Goal: Browse casually: Explore the website without a specific task or goal

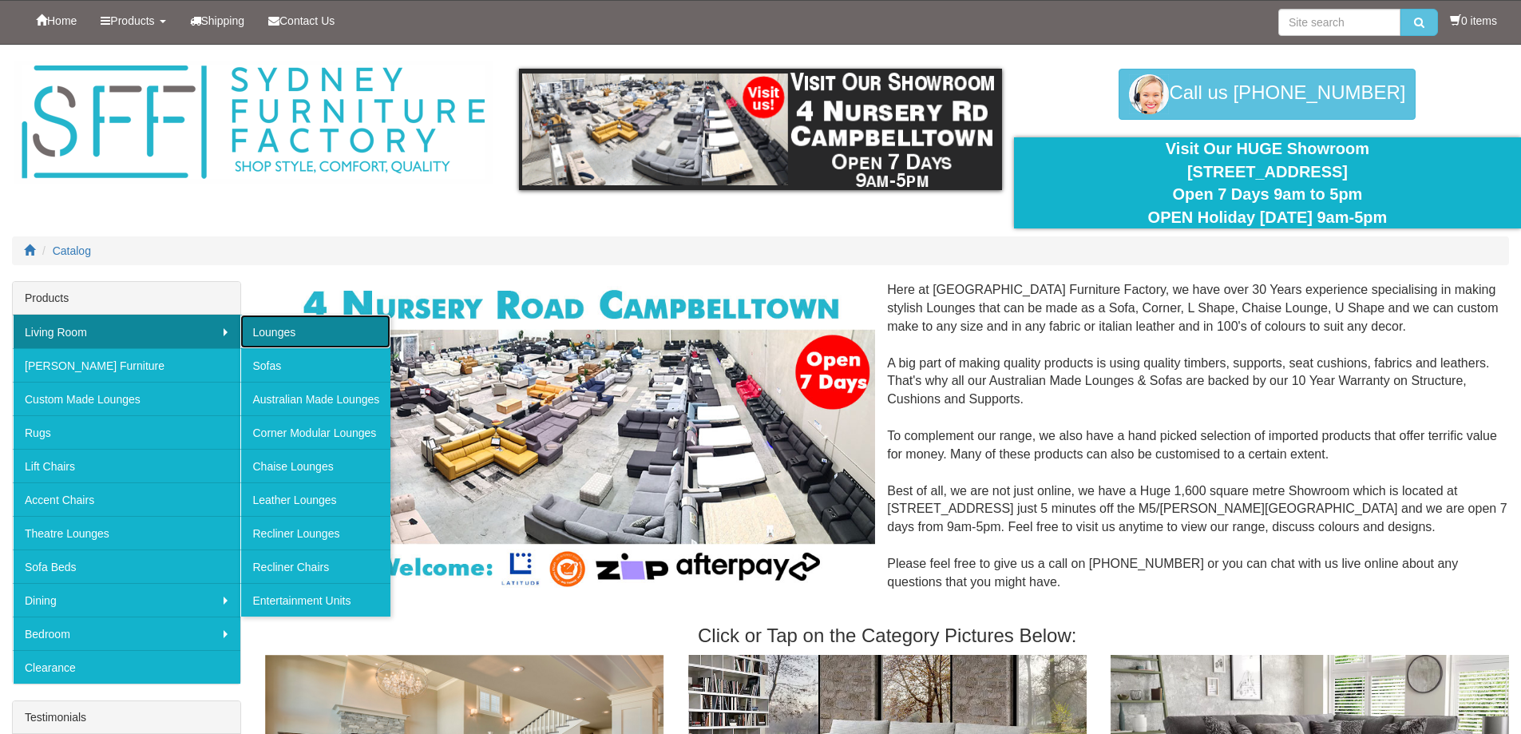
click at [354, 338] on link "Lounges" at bounding box center [315, 332] width 150 height 34
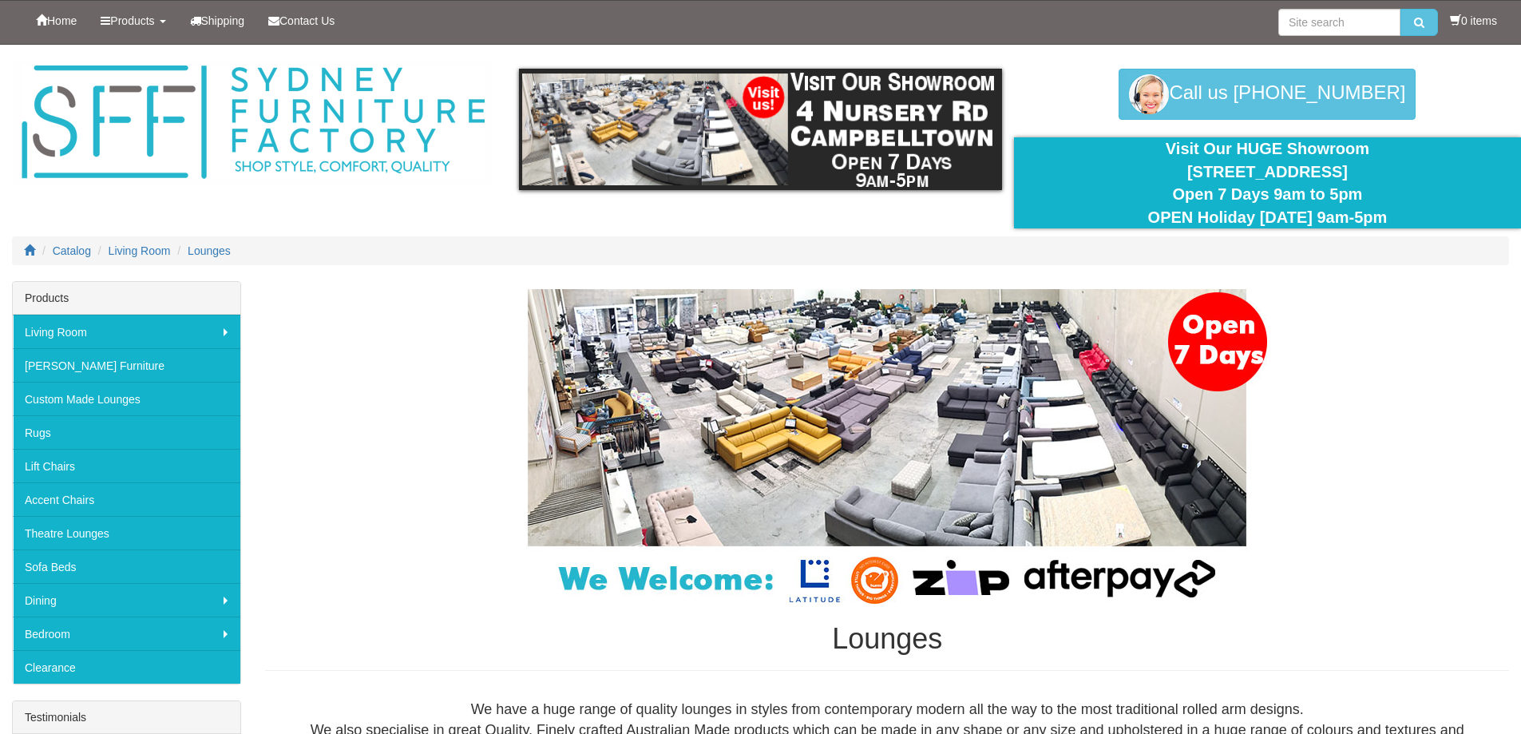
drag, startPoint x: 208, startPoint y: 489, endPoint x: 253, endPoint y: 234, distance: 259.4
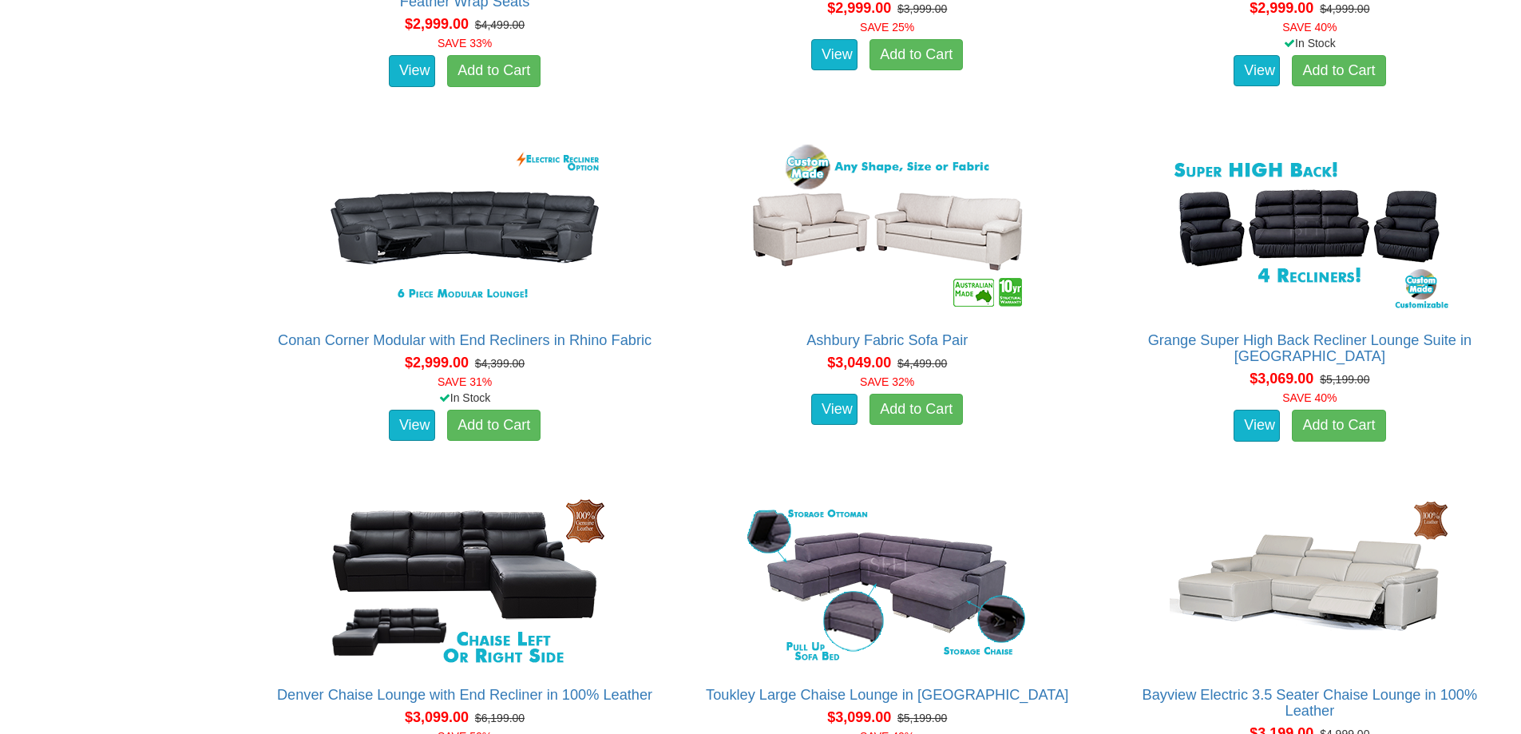
scroll to position [6467, 0]
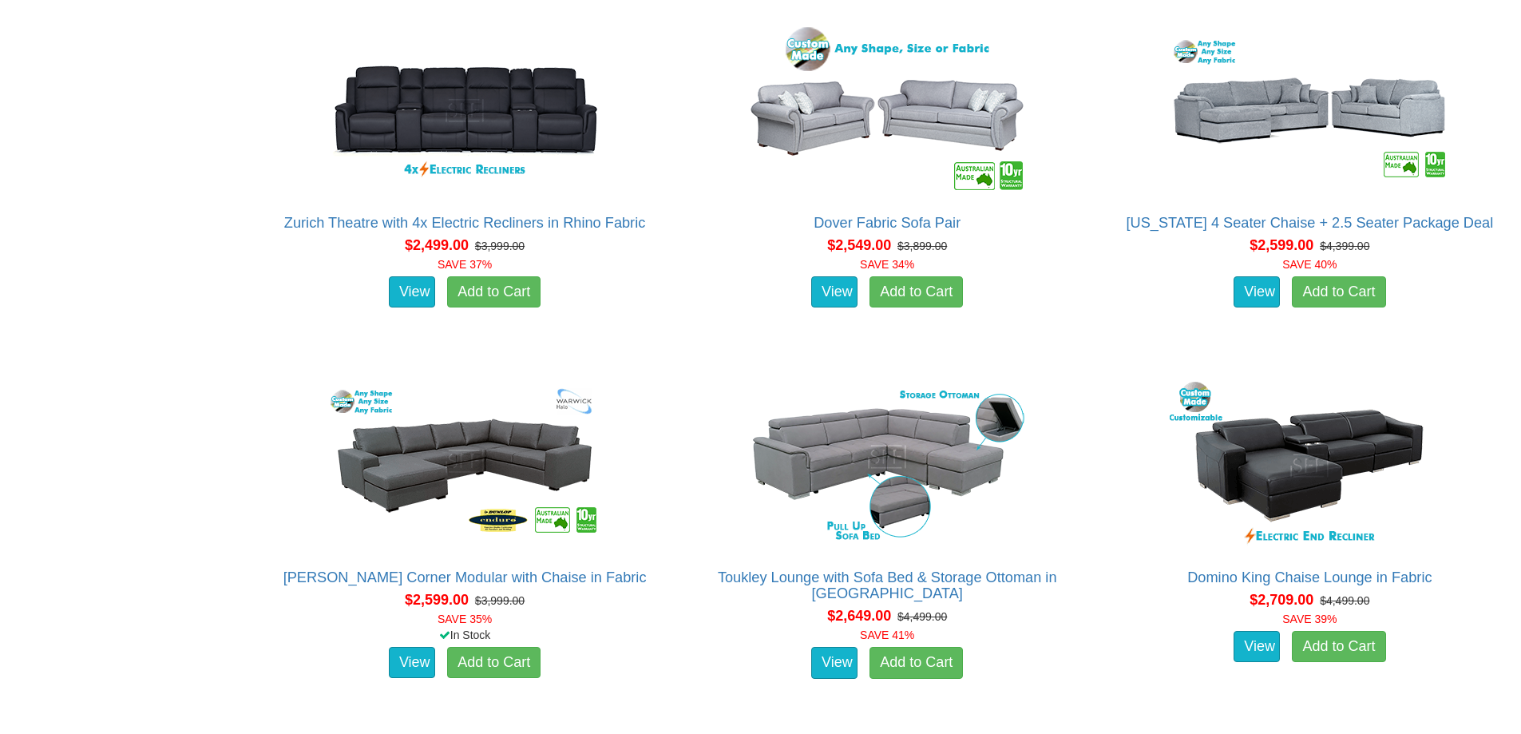
drag, startPoint x: 233, startPoint y: 285, endPoint x: 225, endPoint y: 96, distance: 189.4
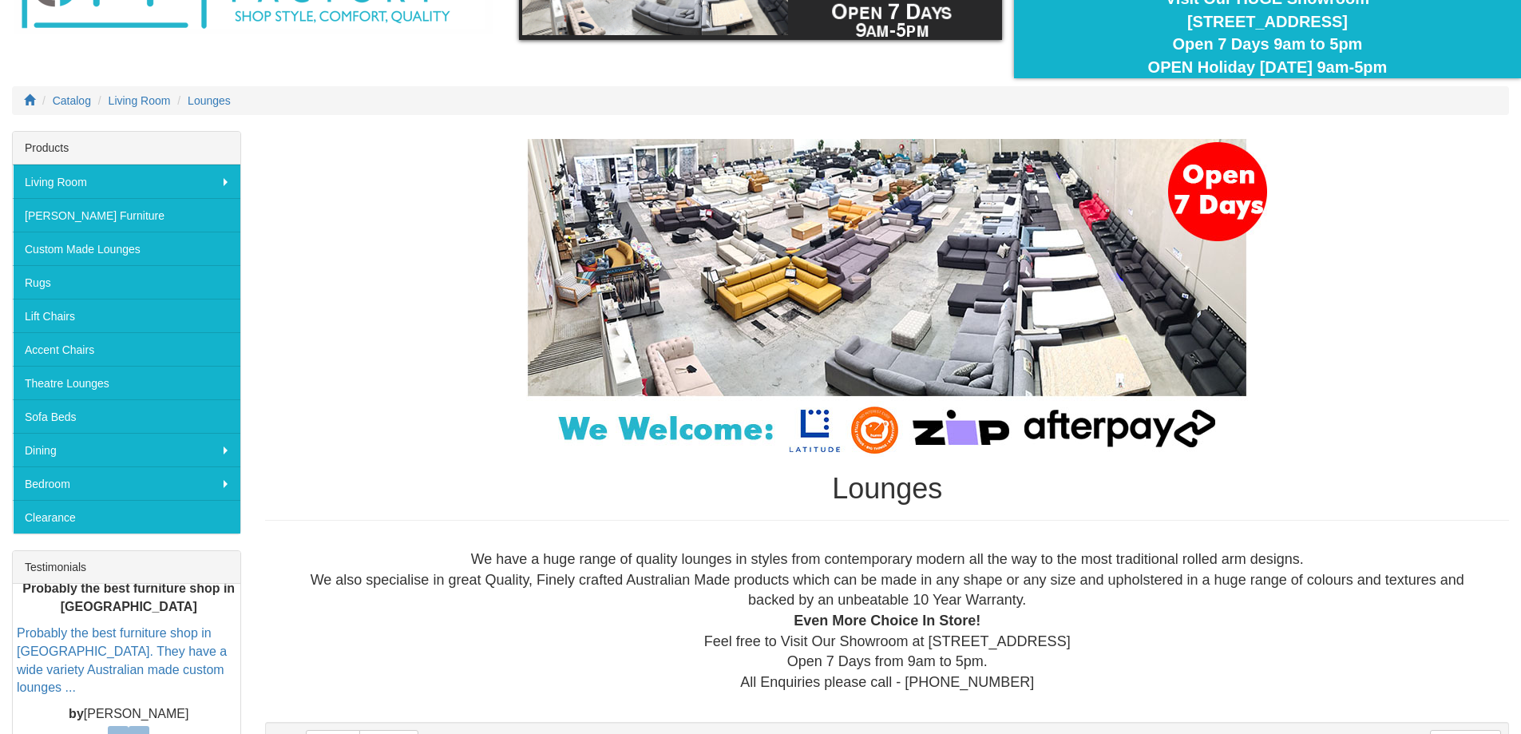
scroll to position [0, 0]
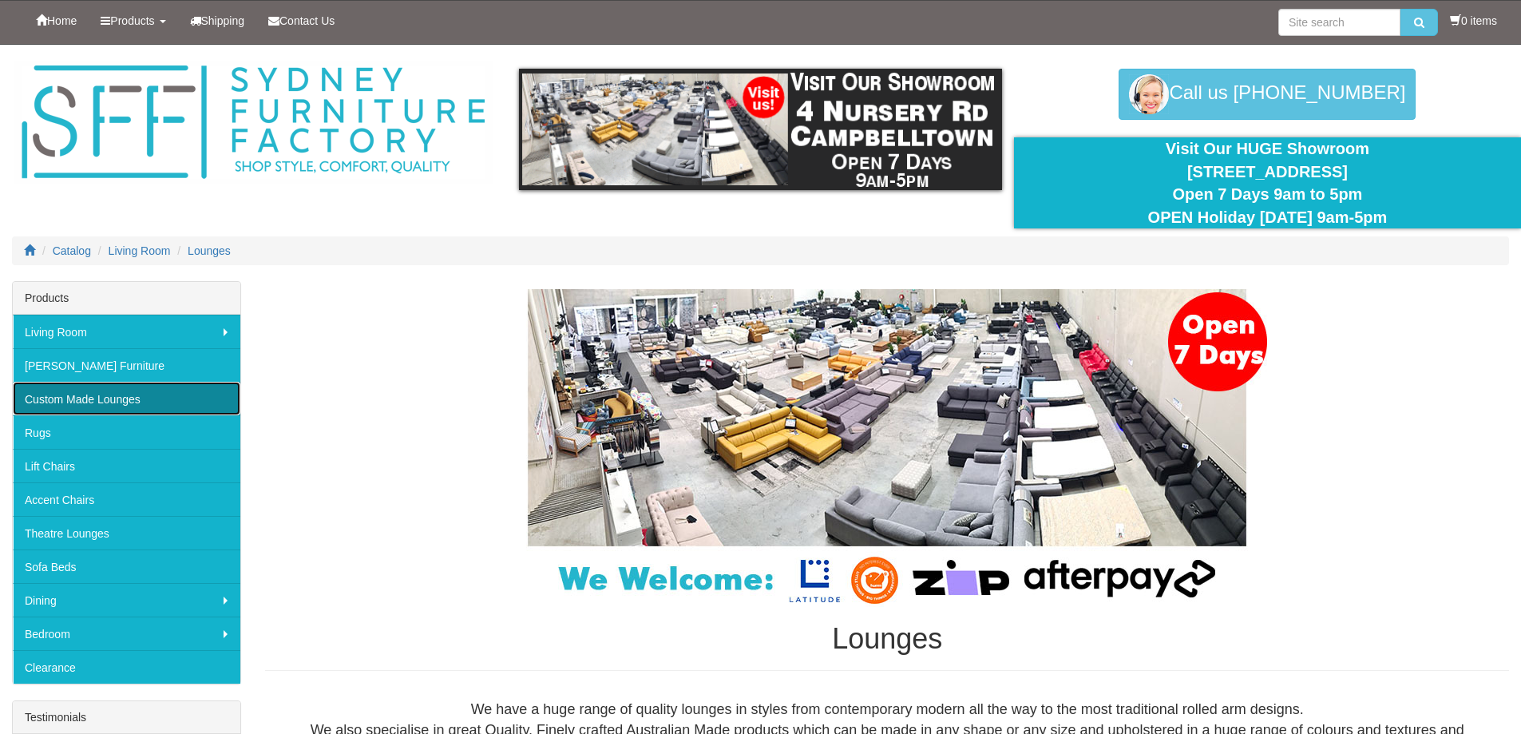
click at [157, 386] on link "Custom Made Lounges" at bounding box center [127, 399] width 228 height 34
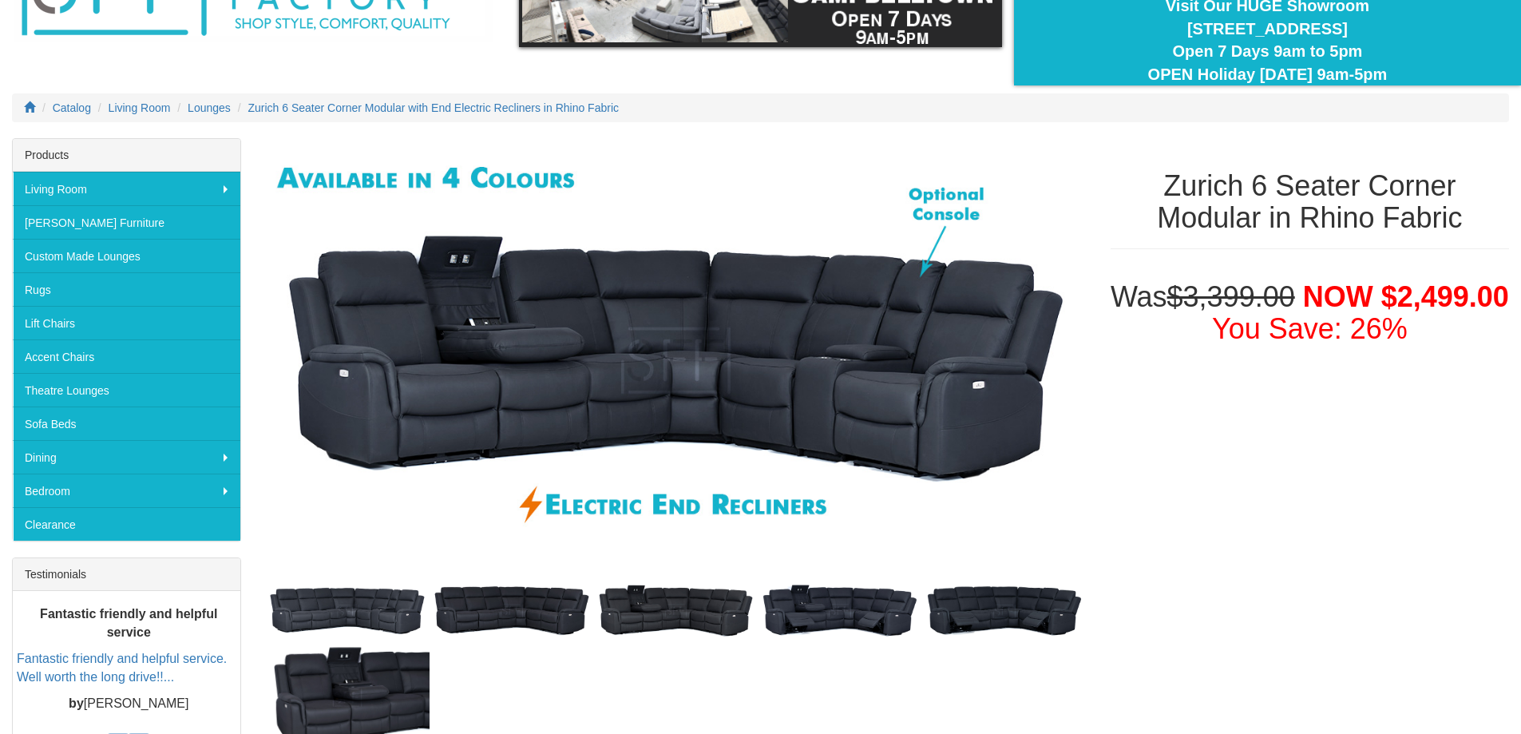
scroll to position [240, 0]
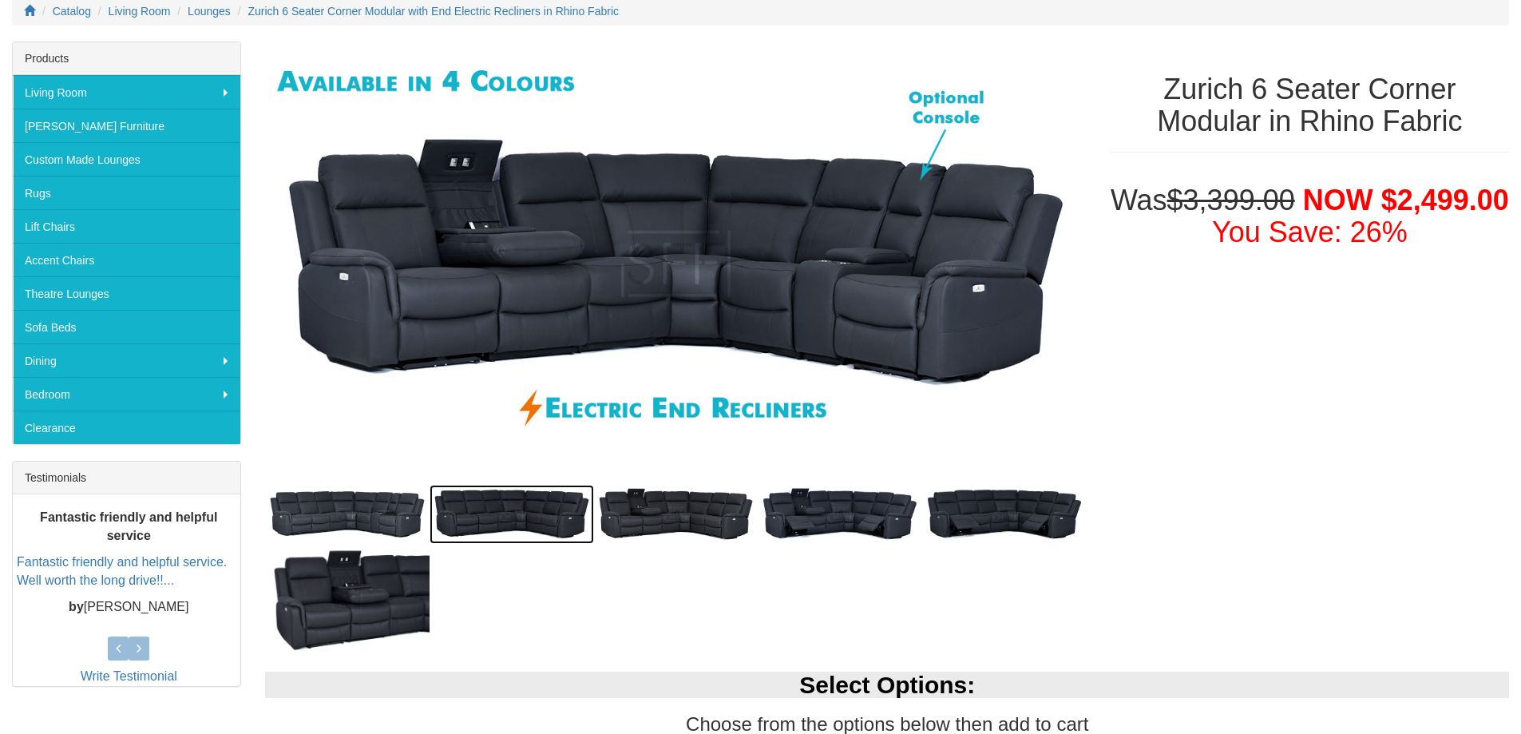
drag, startPoint x: 508, startPoint y: 509, endPoint x: 525, endPoint y: 510, distance: 16.8
click at [509, 509] on img at bounding box center [512, 515] width 164 height 60
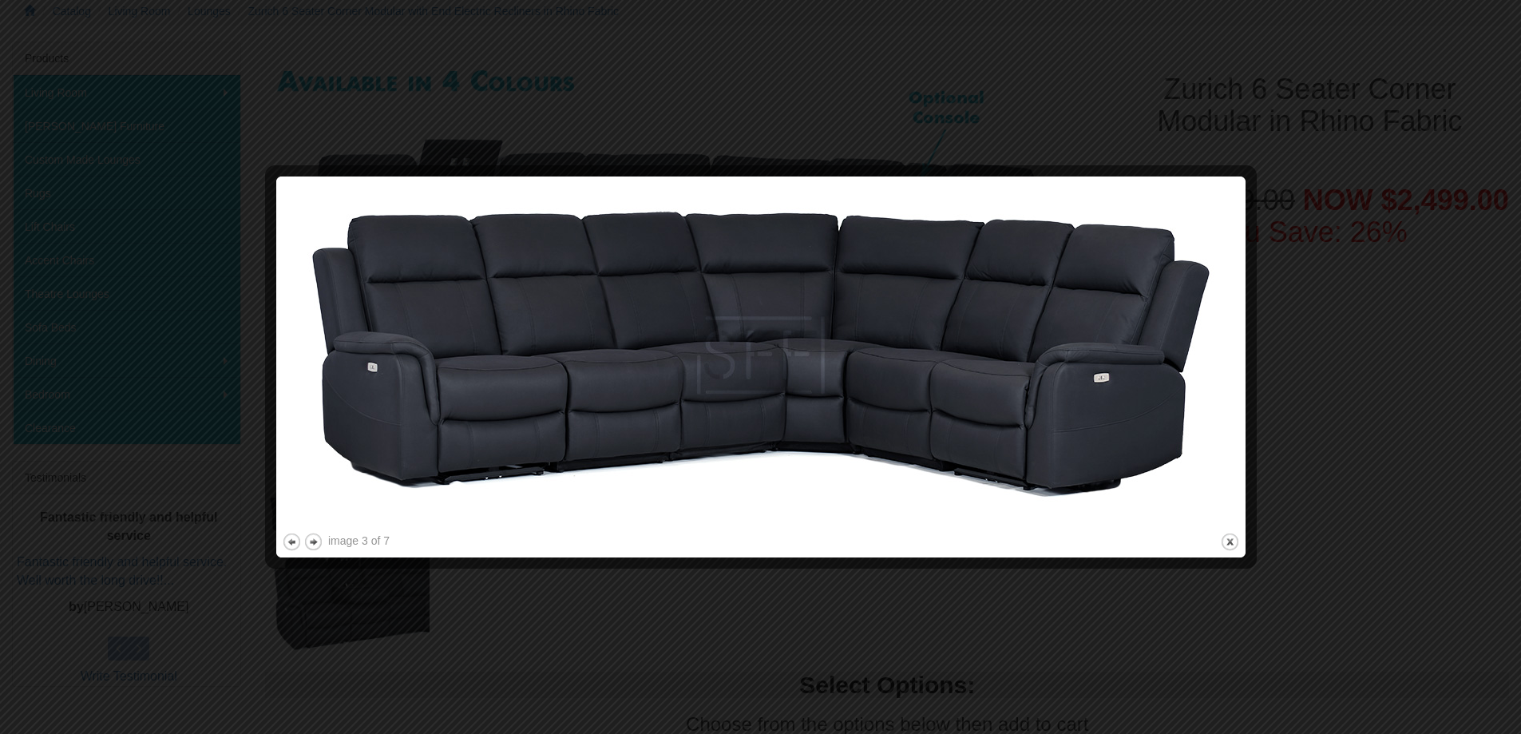
click at [521, 621] on div at bounding box center [760, 367] width 1521 height 734
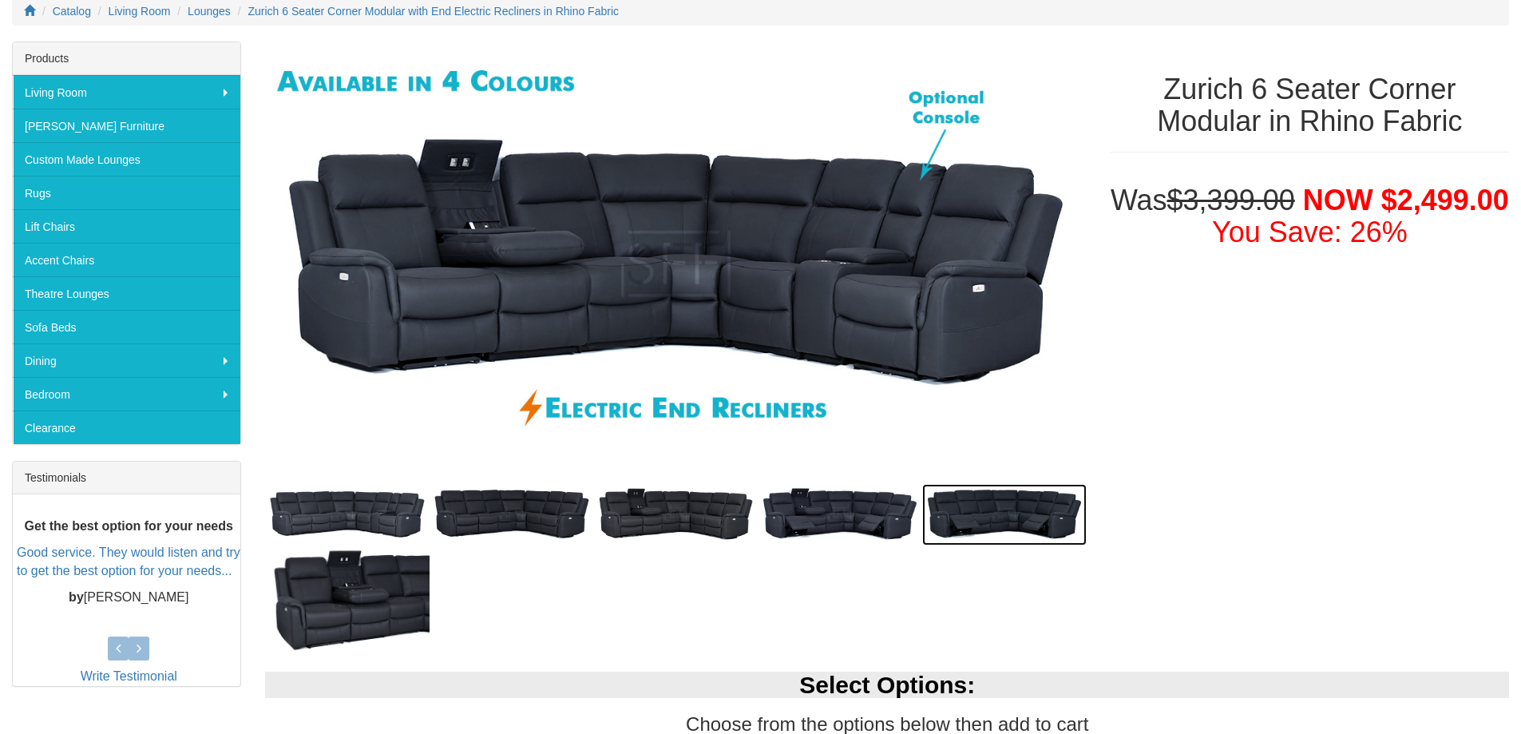
click at [974, 518] on img at bounding box center [1004, 514] width 164 height 61
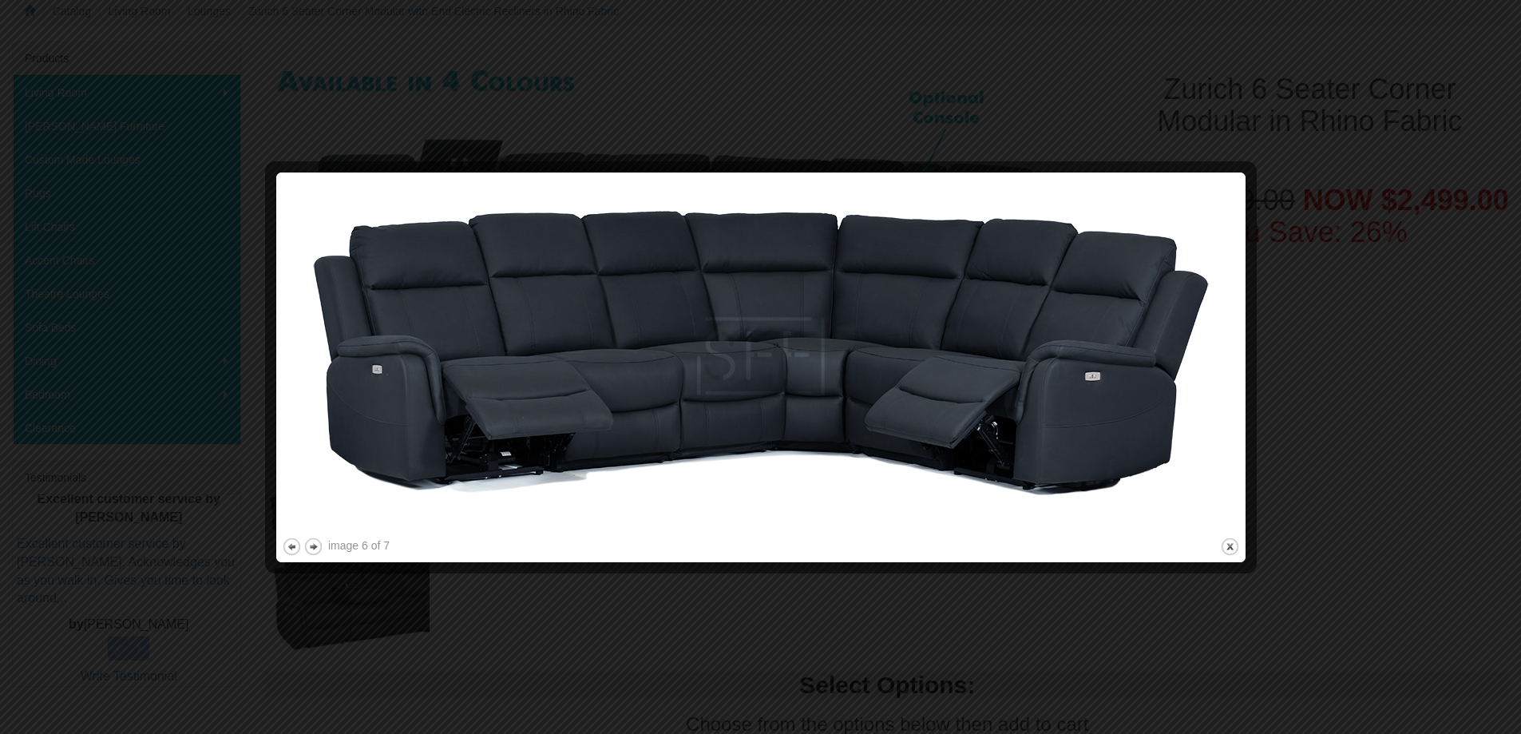
click at [1344, 559] on div at bounding box center [760, 367] width 1521 height 734
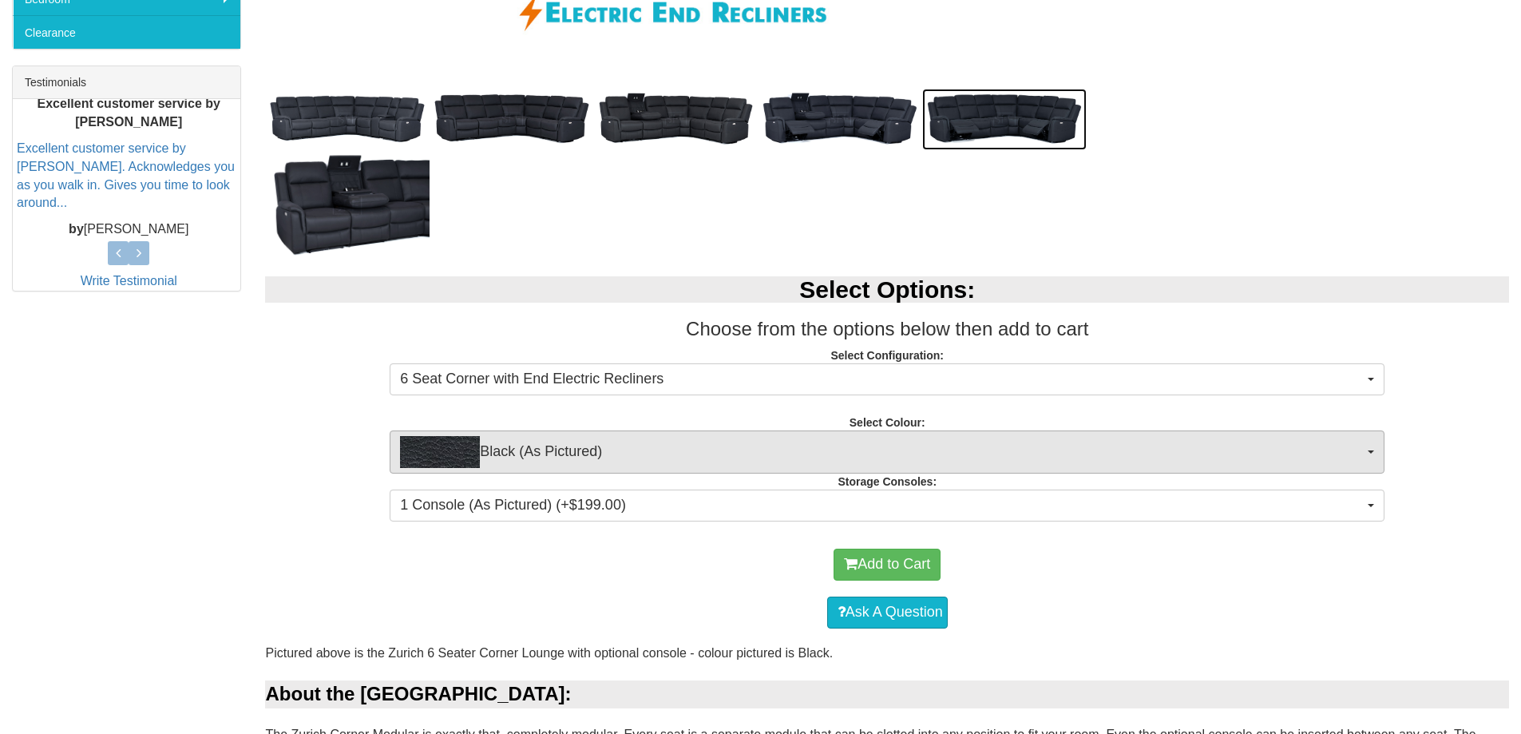
scroll to position [639, 0]
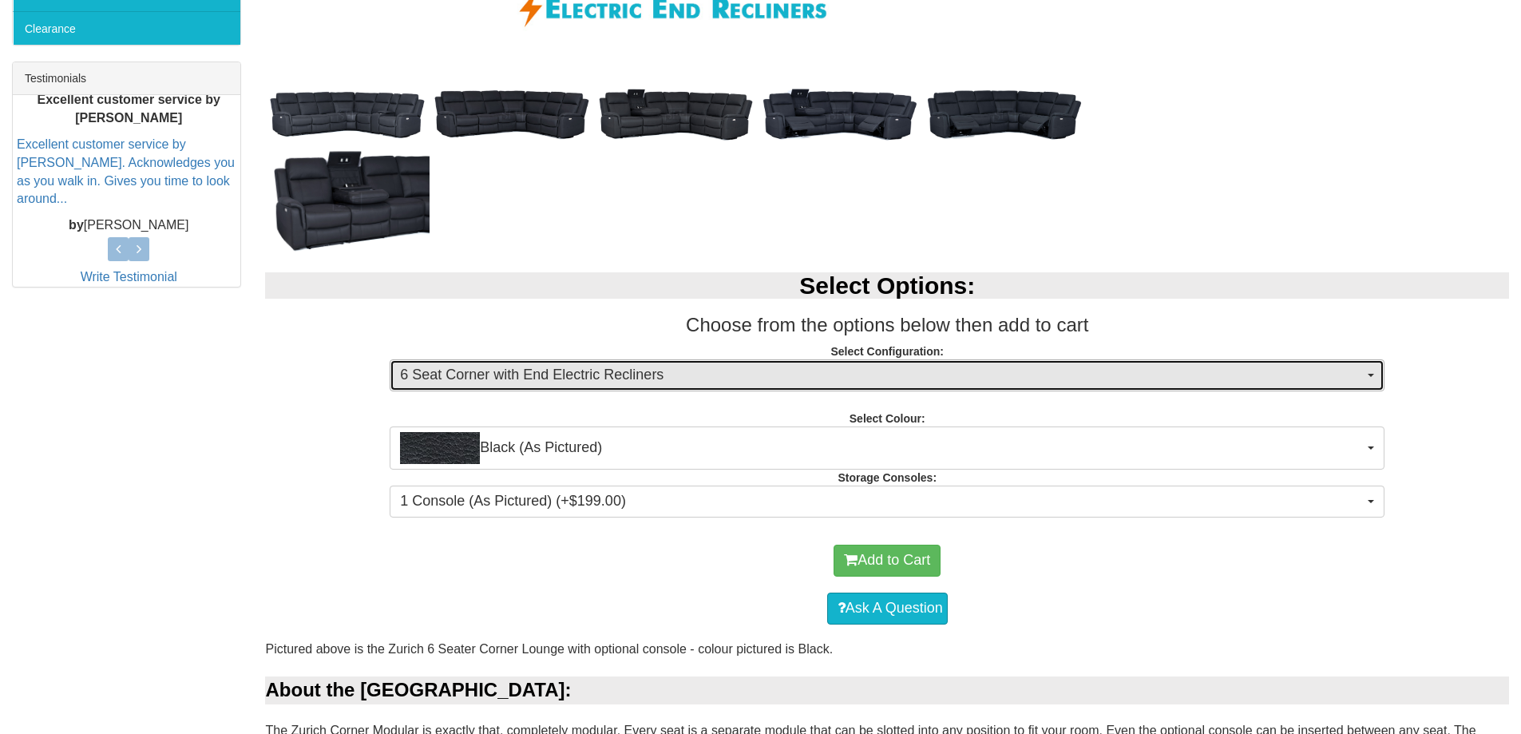
click at [673, 379] on span "6 Seat Corner with End Electric Recliners" at bounding box center [882, 375] width 964 height 21
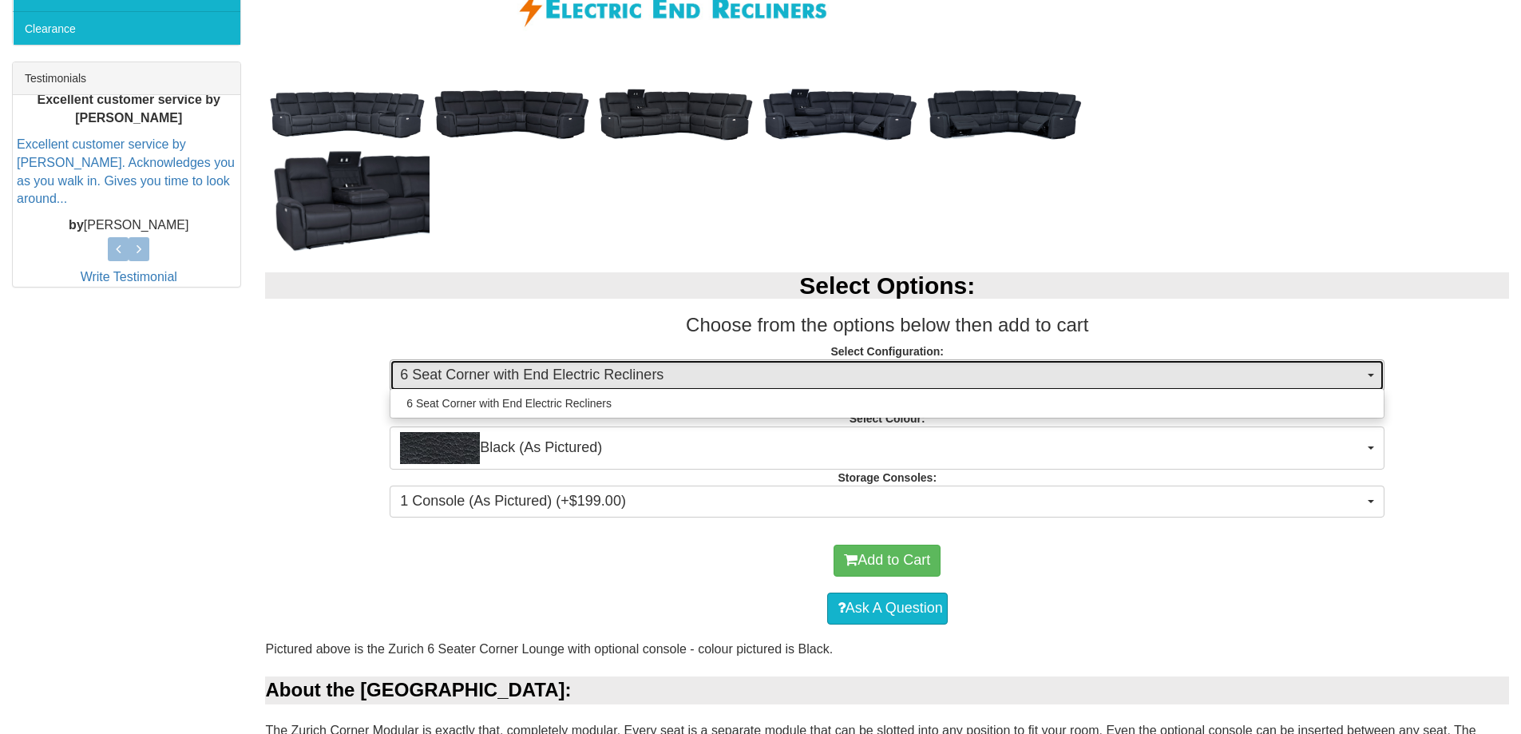
click at [673, 379] on span "6 Seat Corner with End Electric Recliners" at bounding box center [882, 375] width 964 height 21
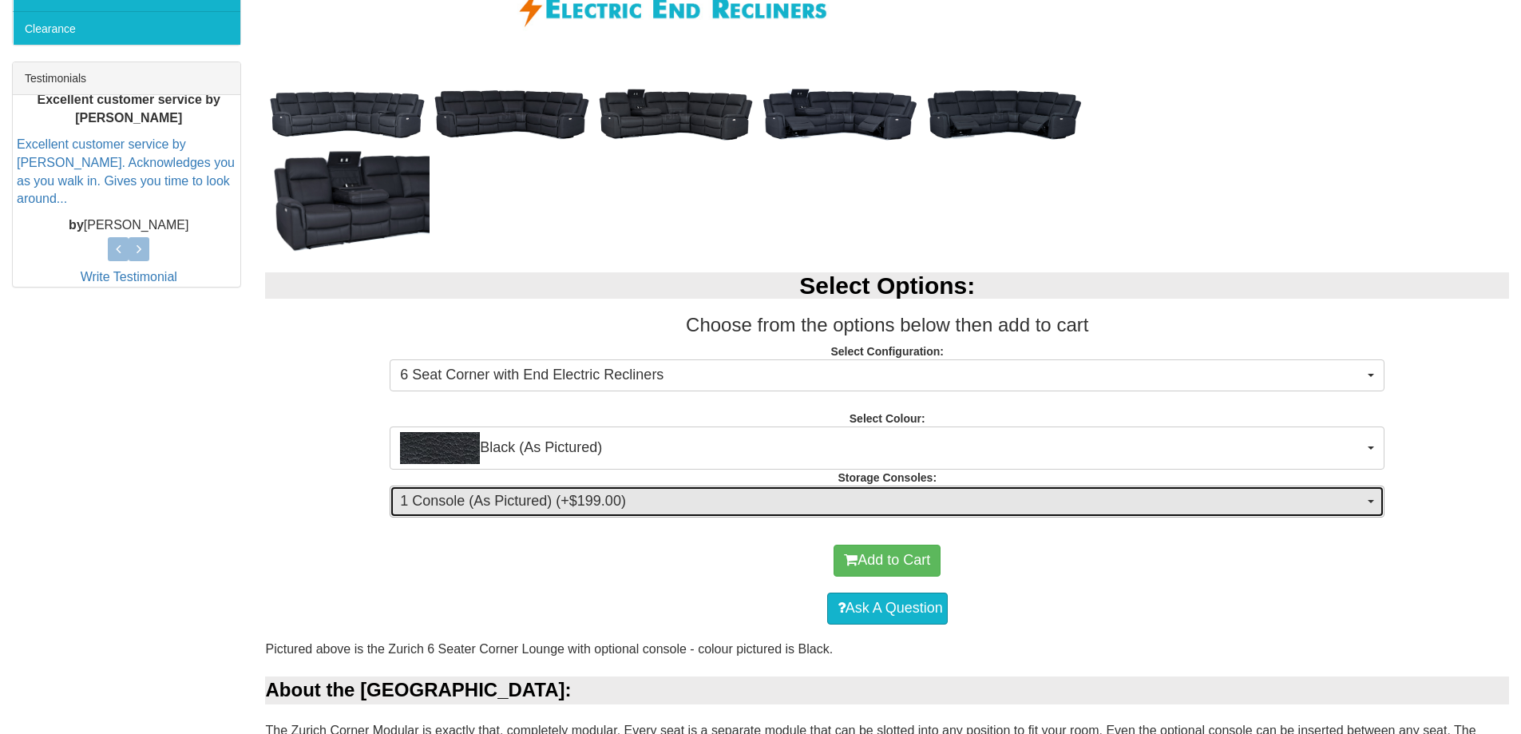
click at [654, 493] on span "1 Console (As Pictured) (+$199.00)" at bounding box center [882, 501] width 964 height 21
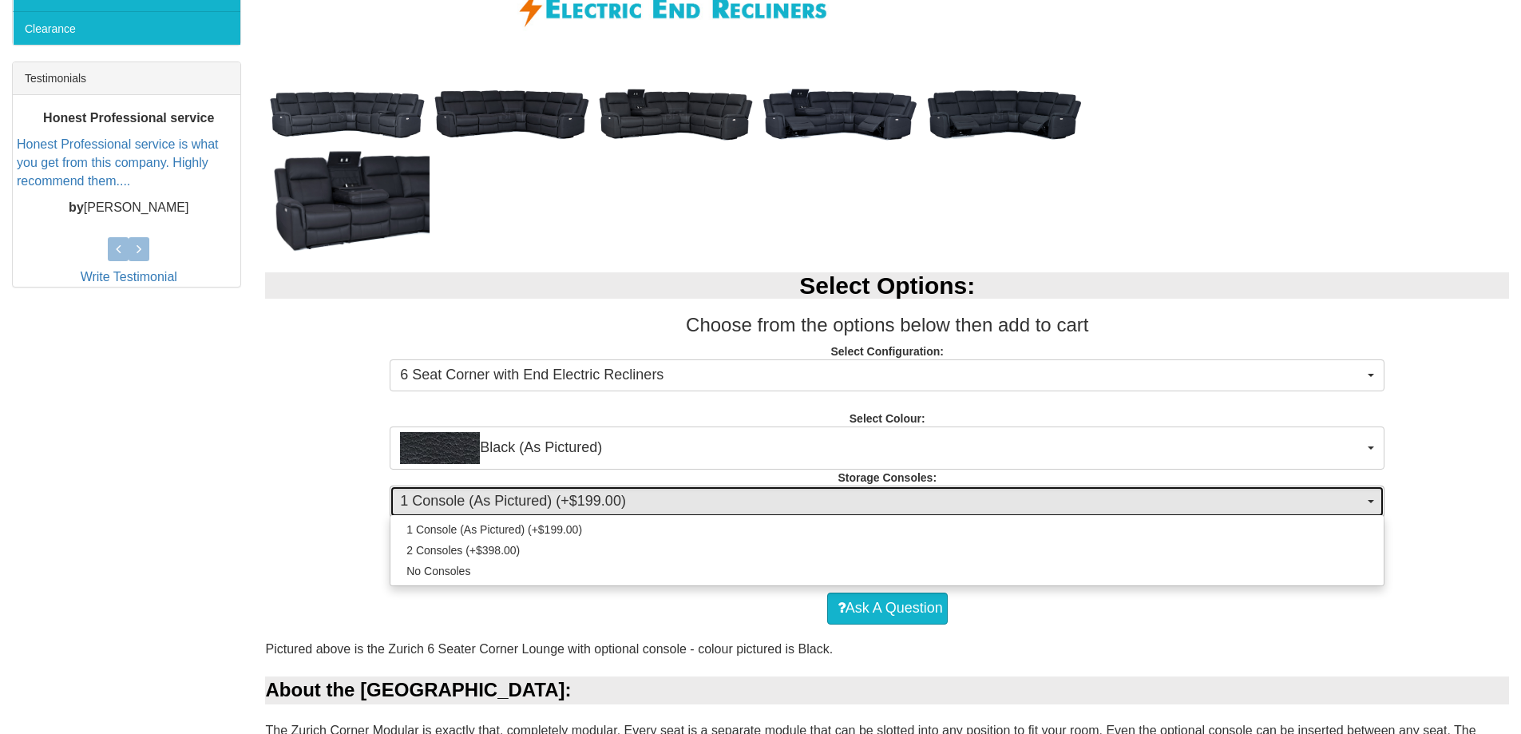
click at [654, 493] on span "1 Console (As Pictured) (+$199.00)" at bounding box center [882, 501] width 964 height 21
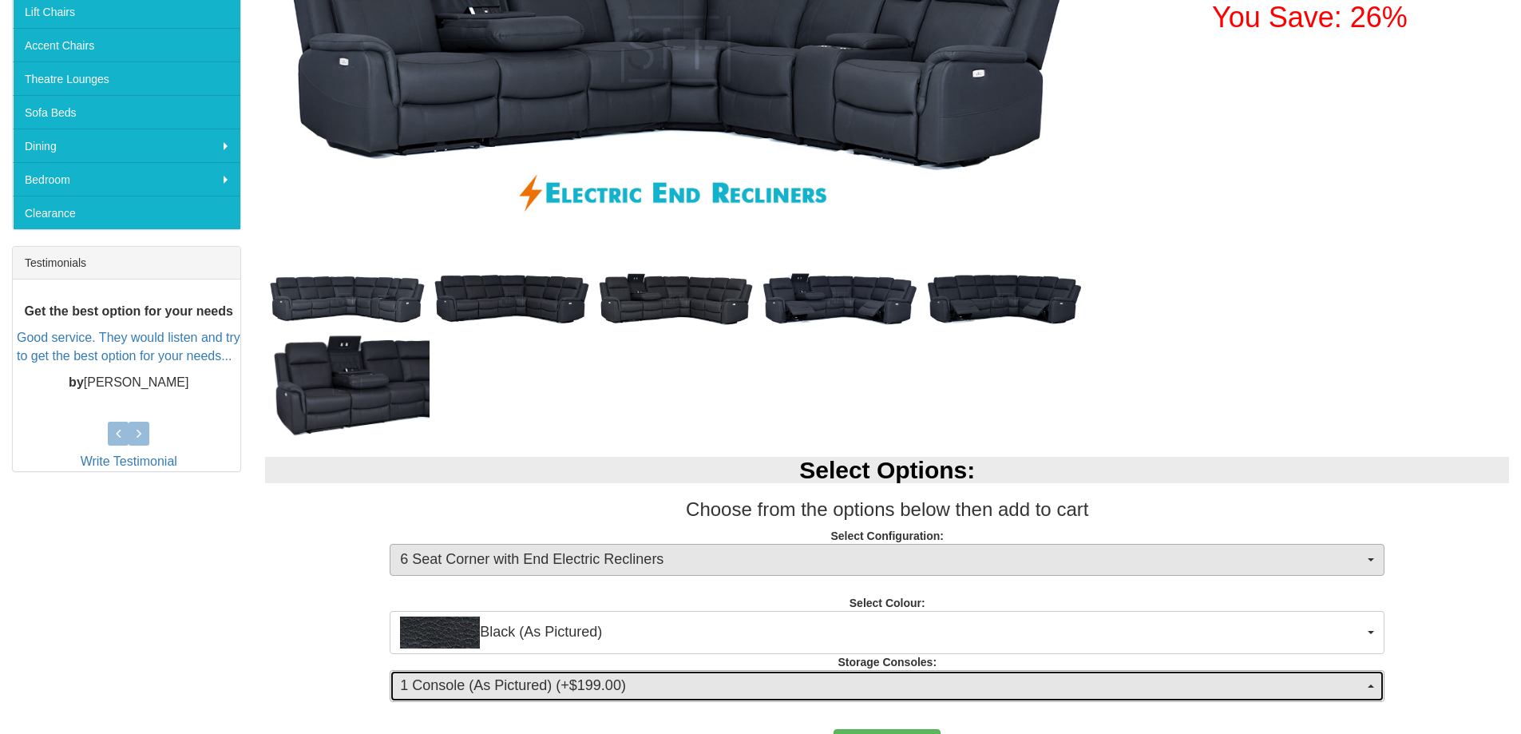
scroll to position [479, 0]
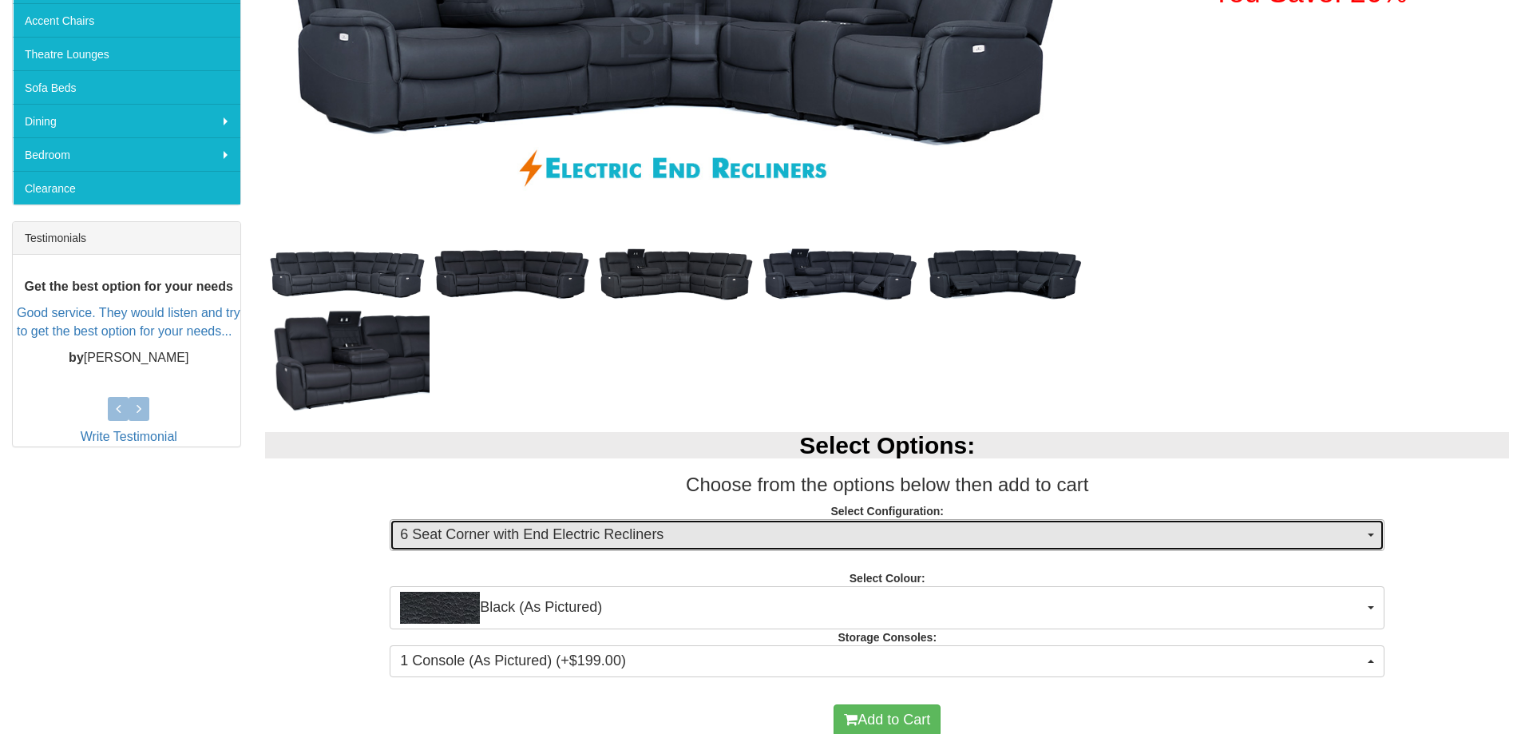
click at [488, 535] on span "6 Seat Corner with End Electric Recliners" at bounding box center [882, 535] width 964 height 21
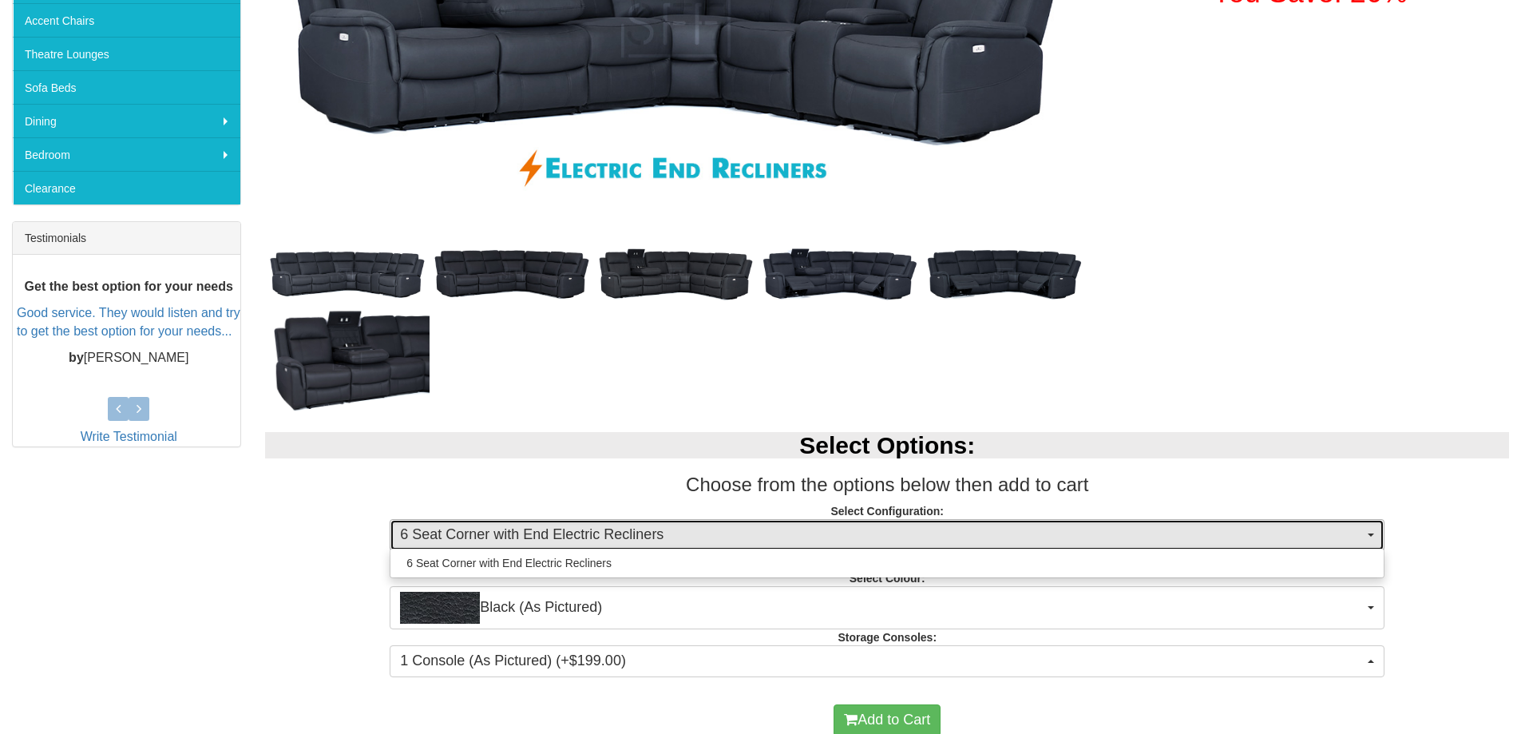
click at [488, 535] on span "6 Seat Corner with End Electric Recliners" at bounding box center [882, 535] width 964 height 21
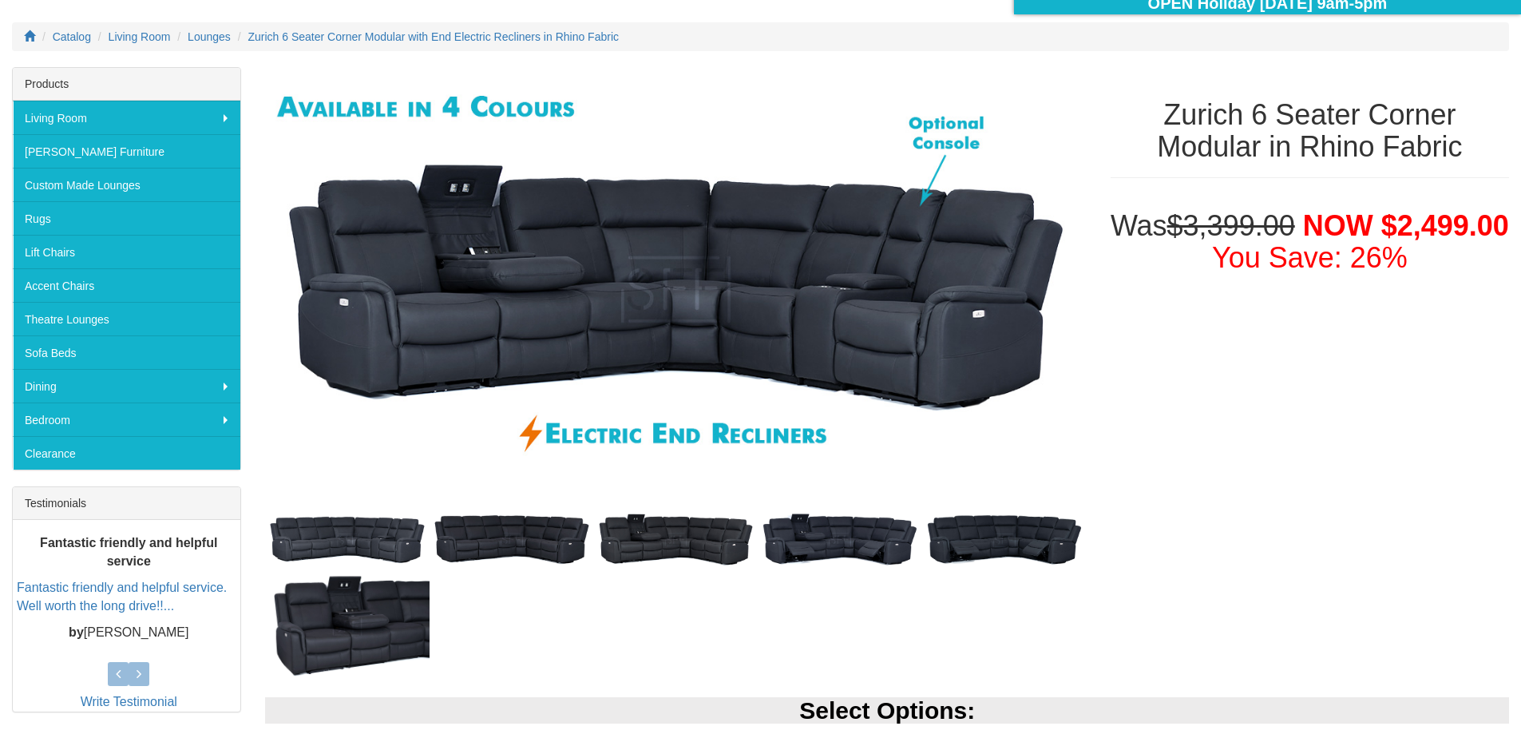
scroll to position [0, 0]
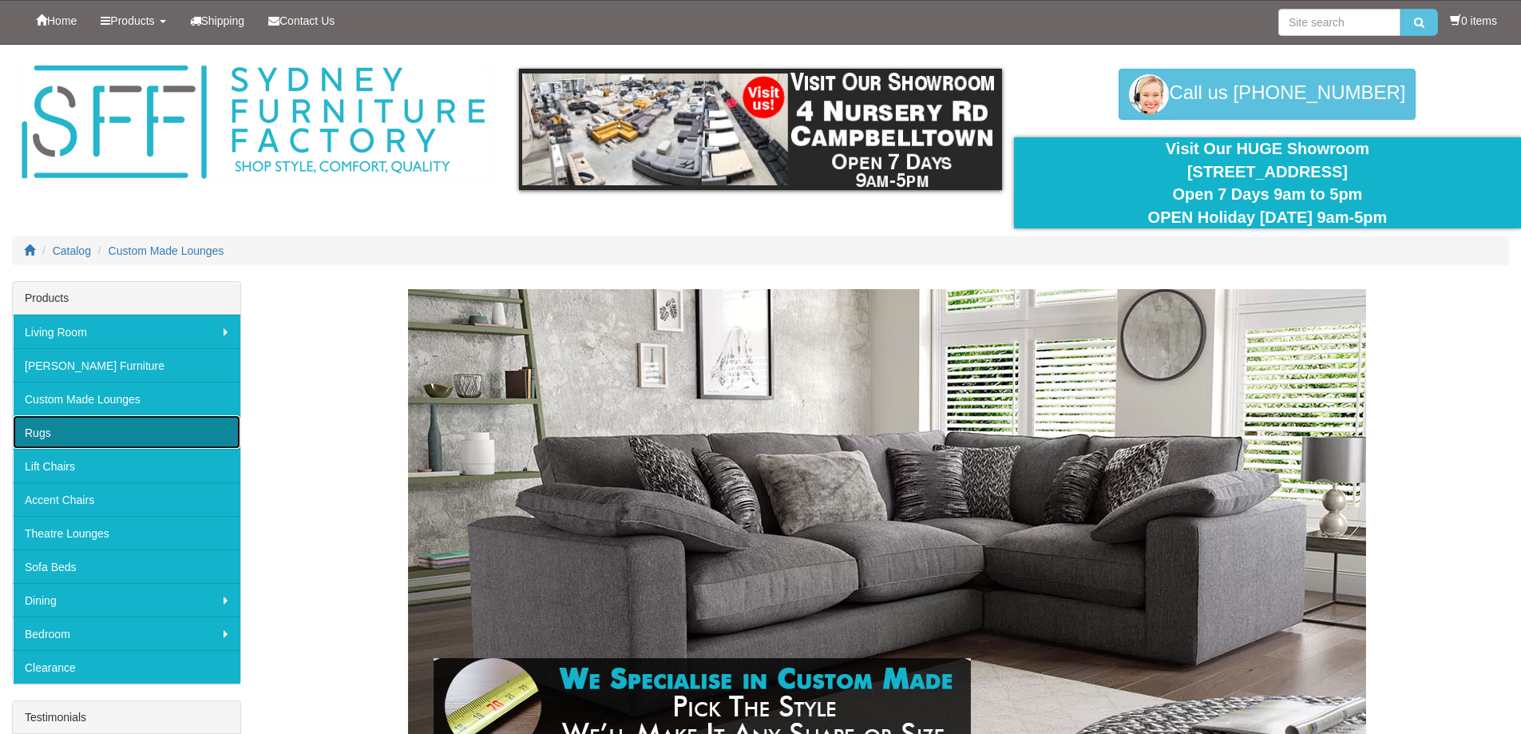
click at [192, 424] on link "Rugs" at bounding box center [127, 432] width 228 height 34
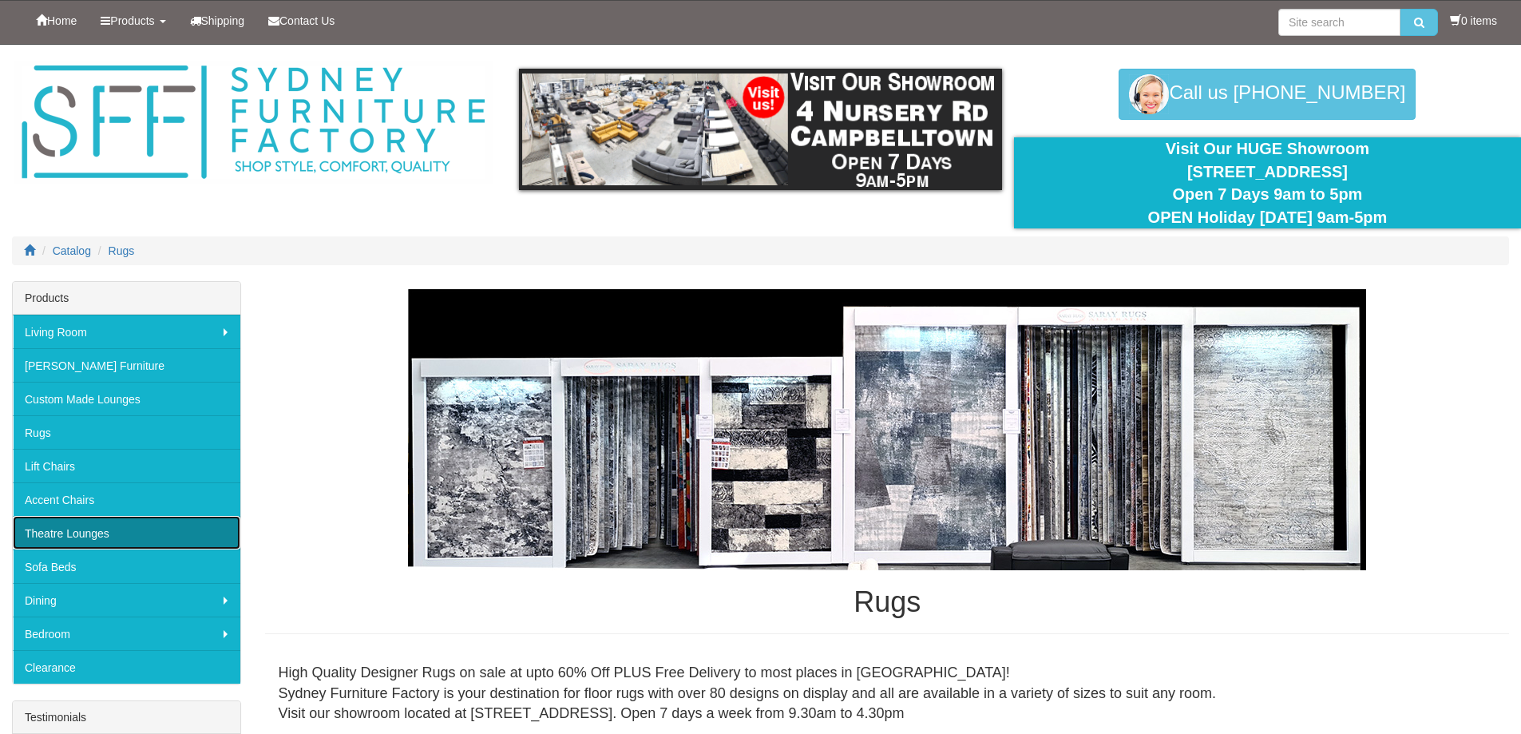
click at [195, 521] on link "Theatre Lounges" at bounding box center [127, 533] width 228 height 34
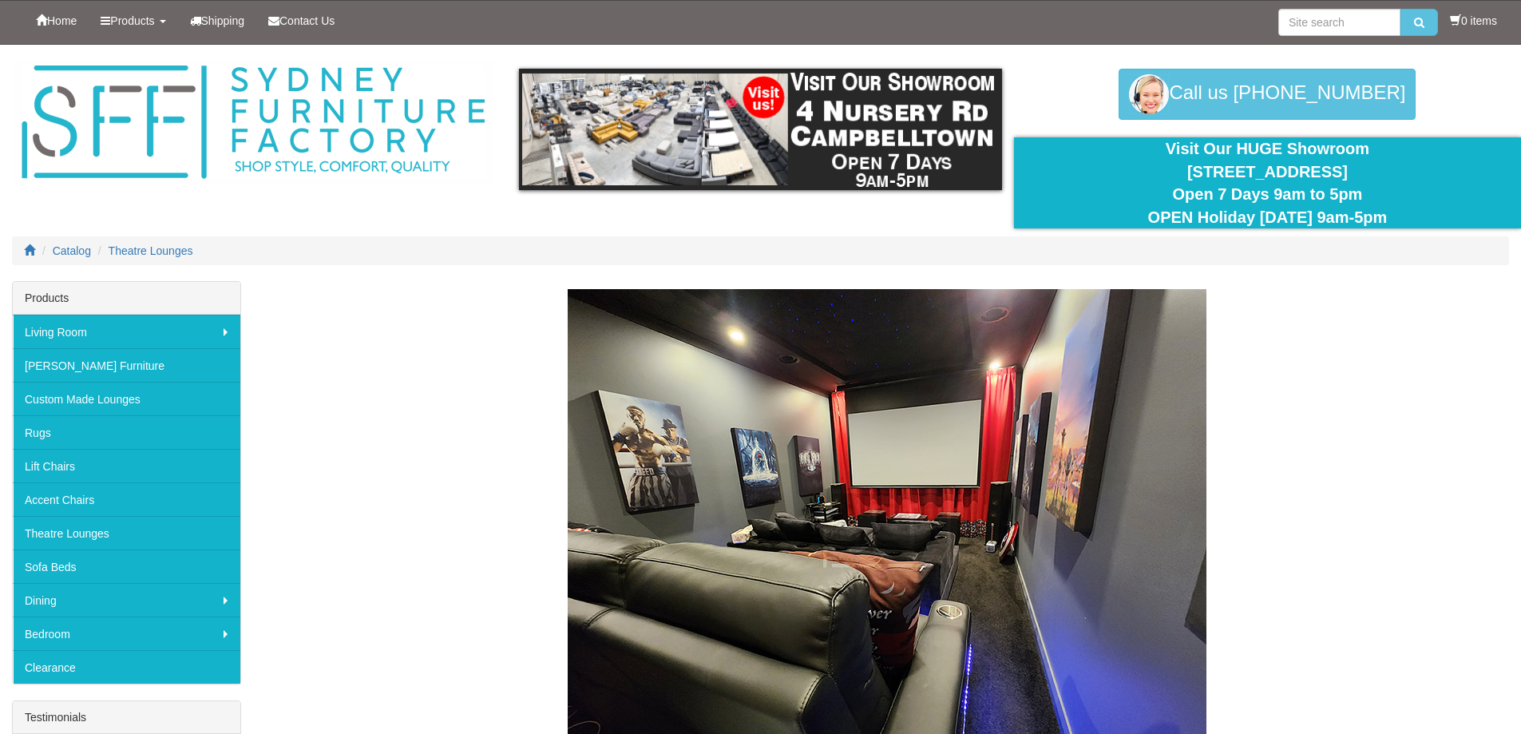
drag, startPoint x: 198, startPoint y: 572, endPoint x: 230, endPoint y: 150, distance: 423.6
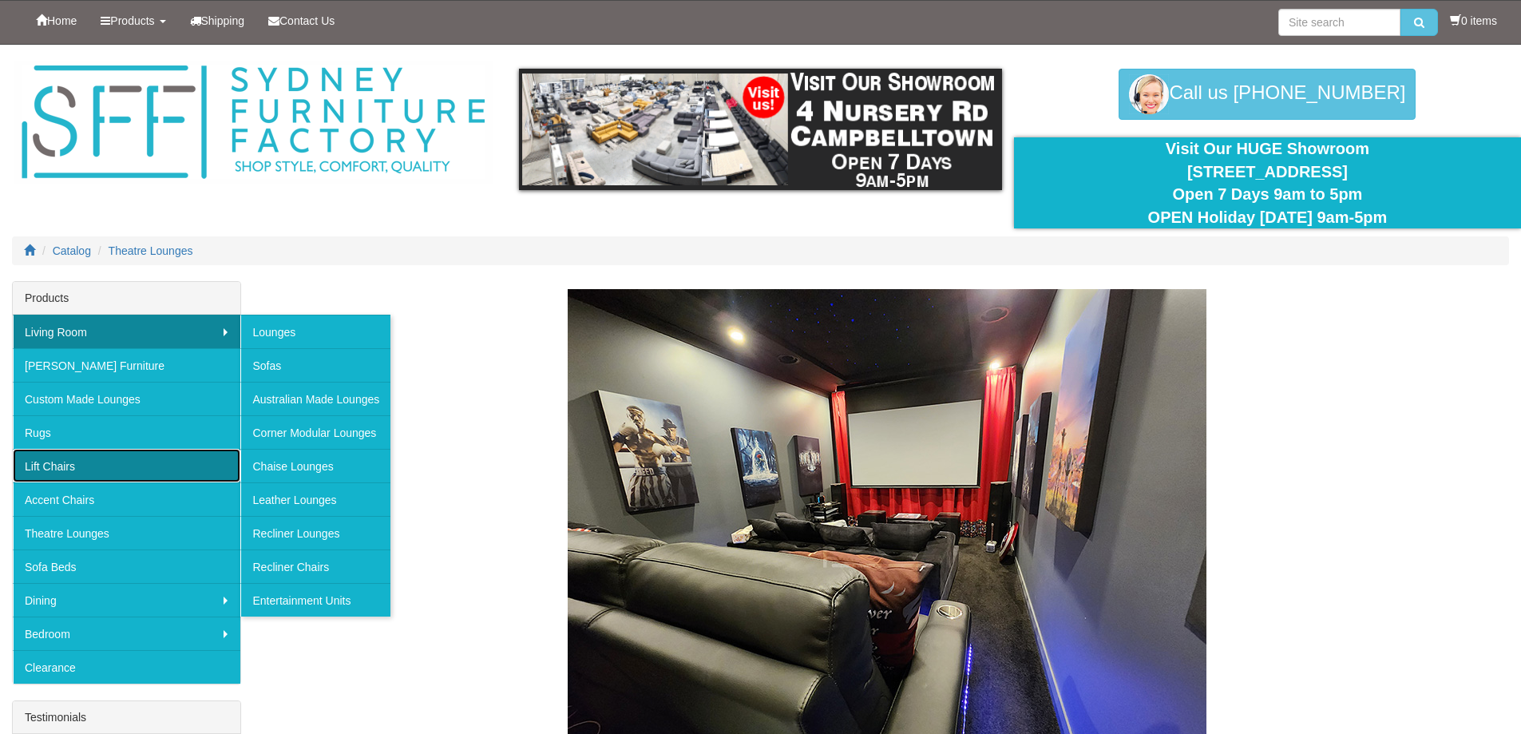
click at [181, 473] on link "Lift Chairs" at bounding box center [127, 466] width 228 height 34
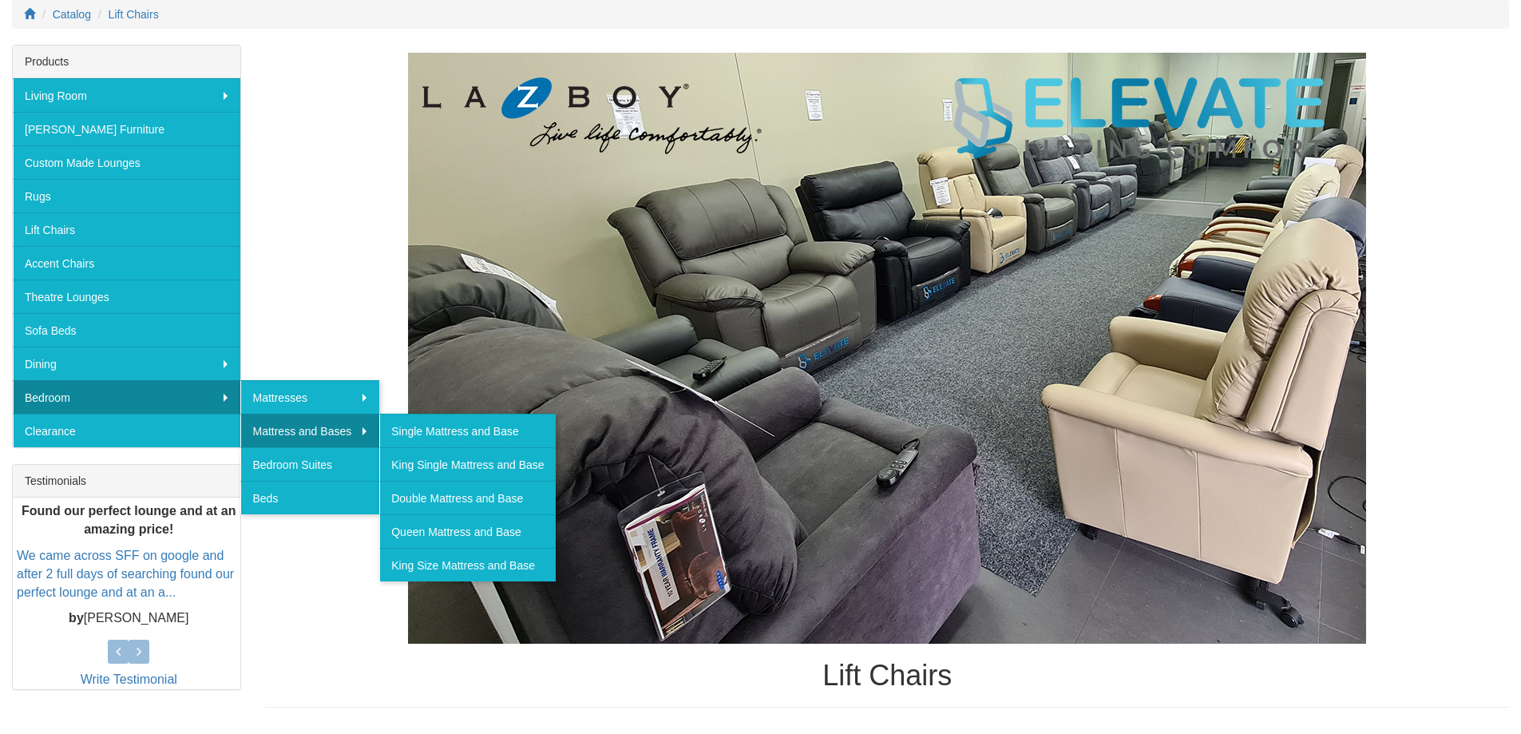
scroll to position [240, 0]
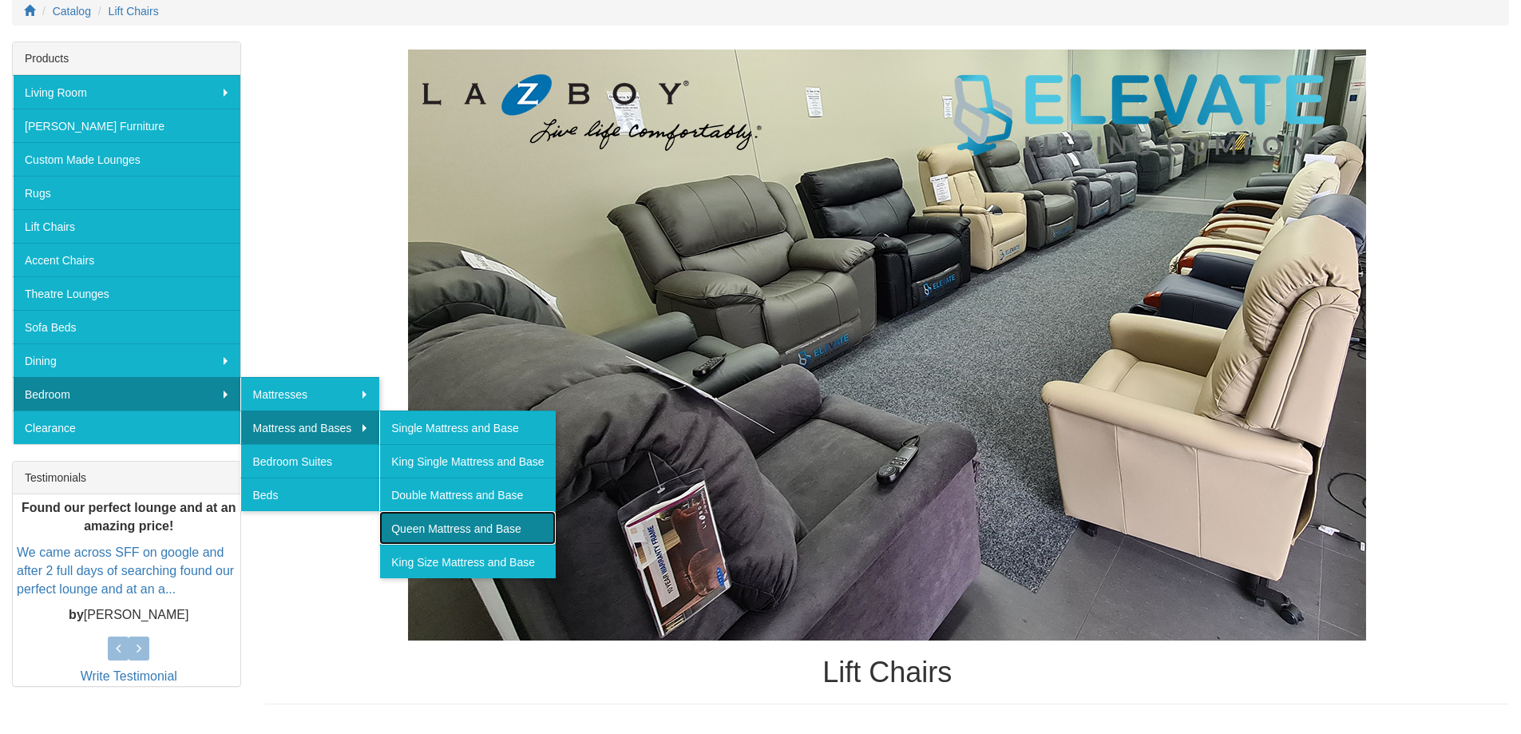
click at [482, 539] on link "Queen Mattress and Base" at bounding box center [467, 528] width 176 height 34
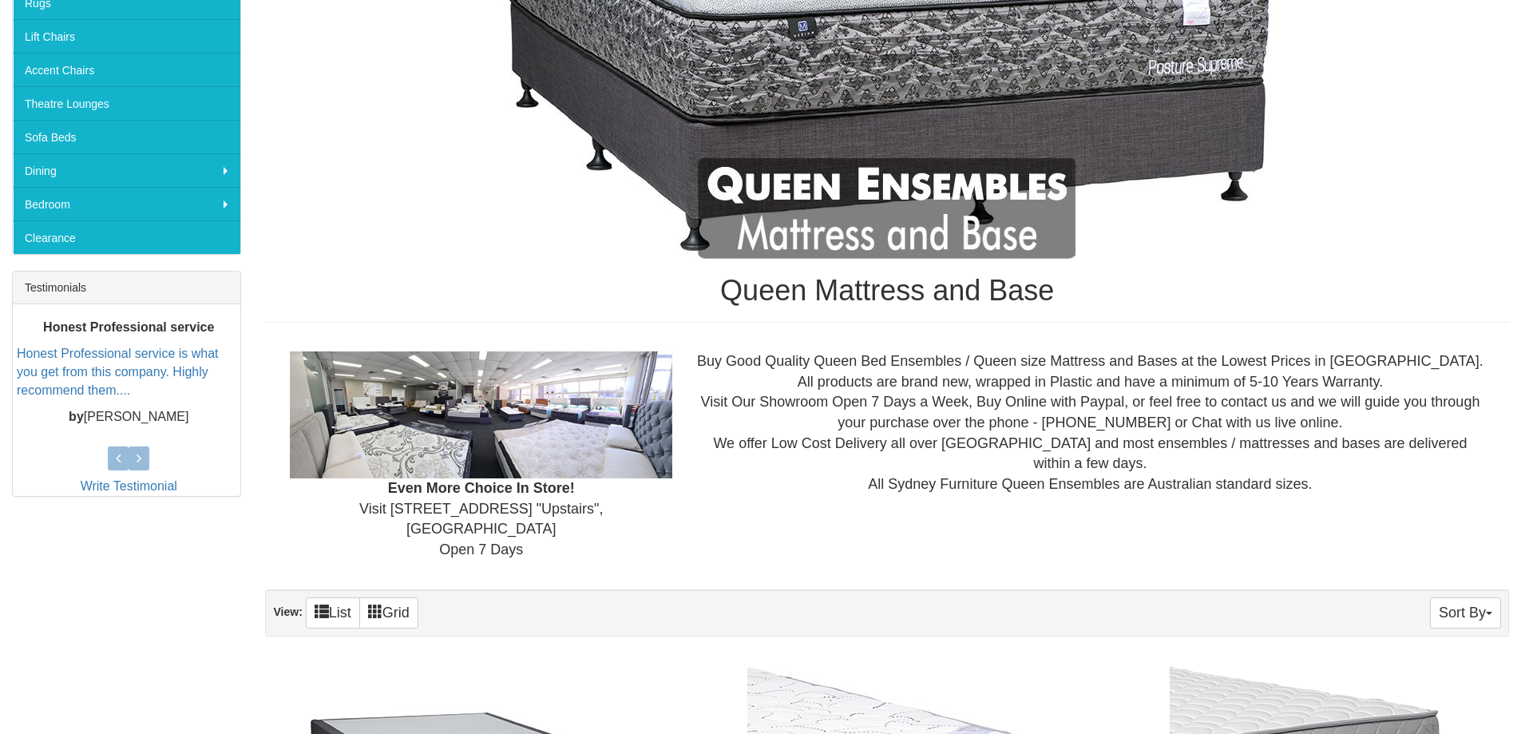
scroll to position [399, 0]
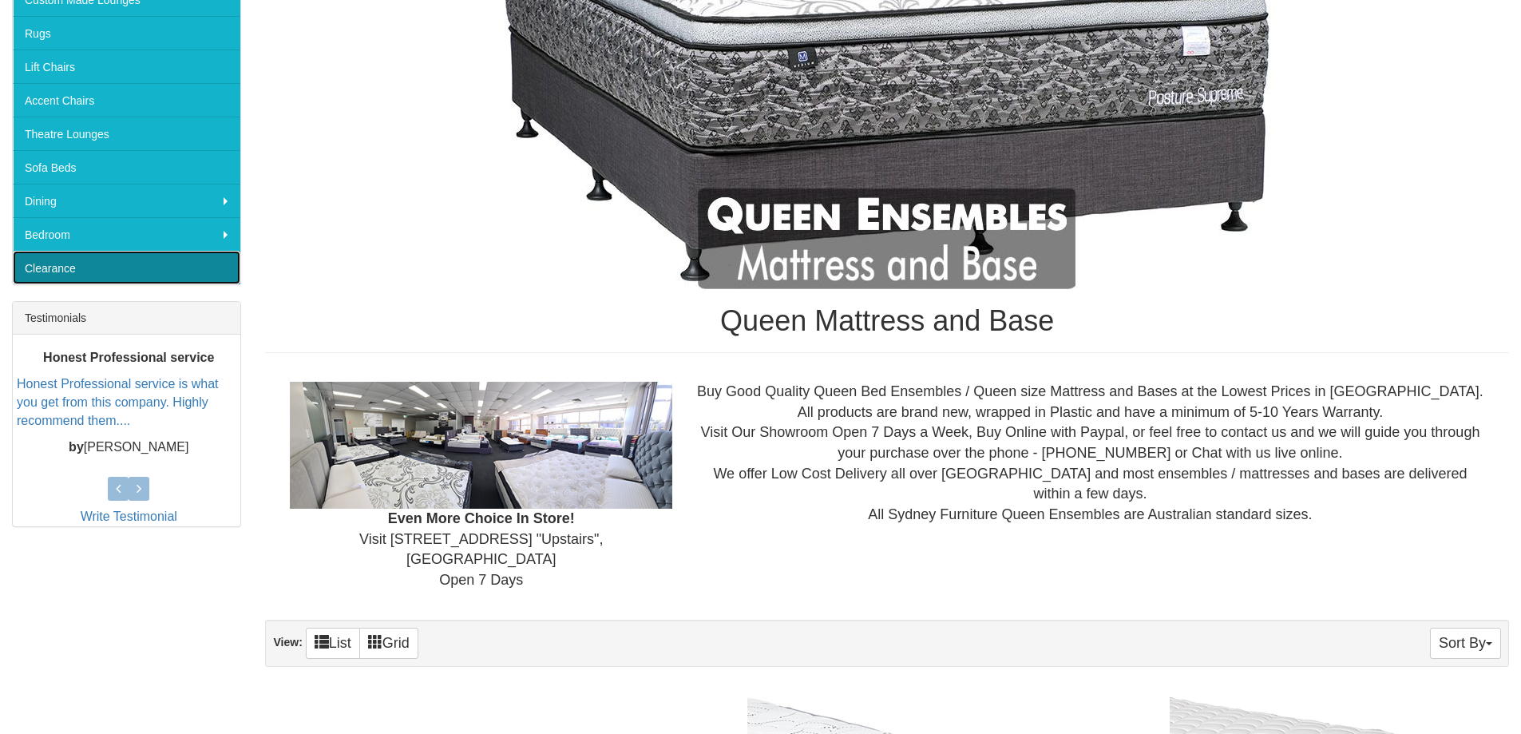
click at [204, 274] on link "Clearance" at bounding box center [127, 268] width 228 height 34
